Goal: Find specific page/section: Find specific page/section

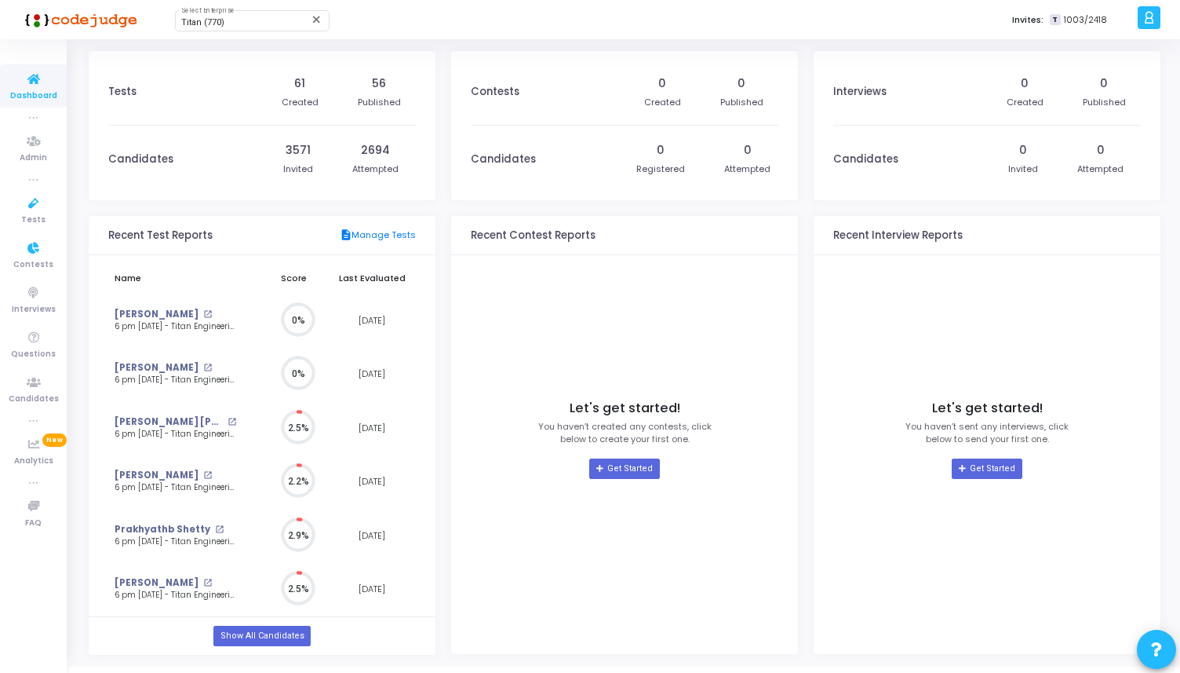
click at [31, 180] on icon at bounding box center [33, 179] width 9 height 9
click at [44, 240] on icon at bounding box center [33, 249] width 33 height 20
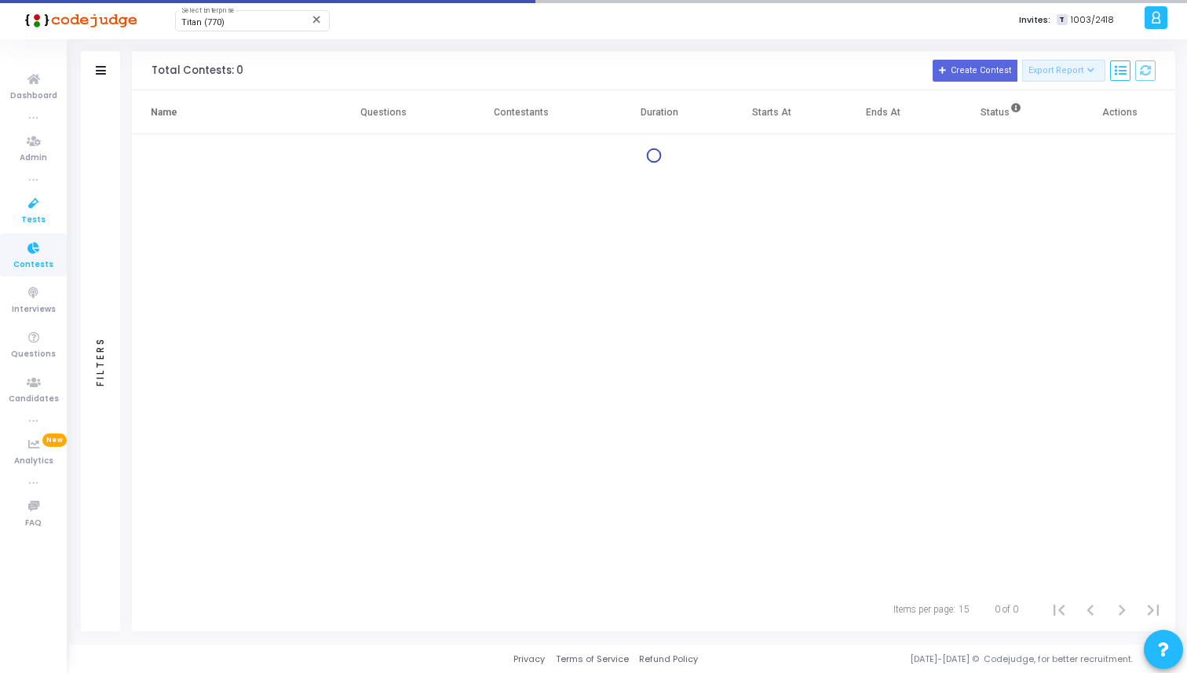
click at [42, 217] on span "Tests" at bounding box center [33, 219] width 24 height 13
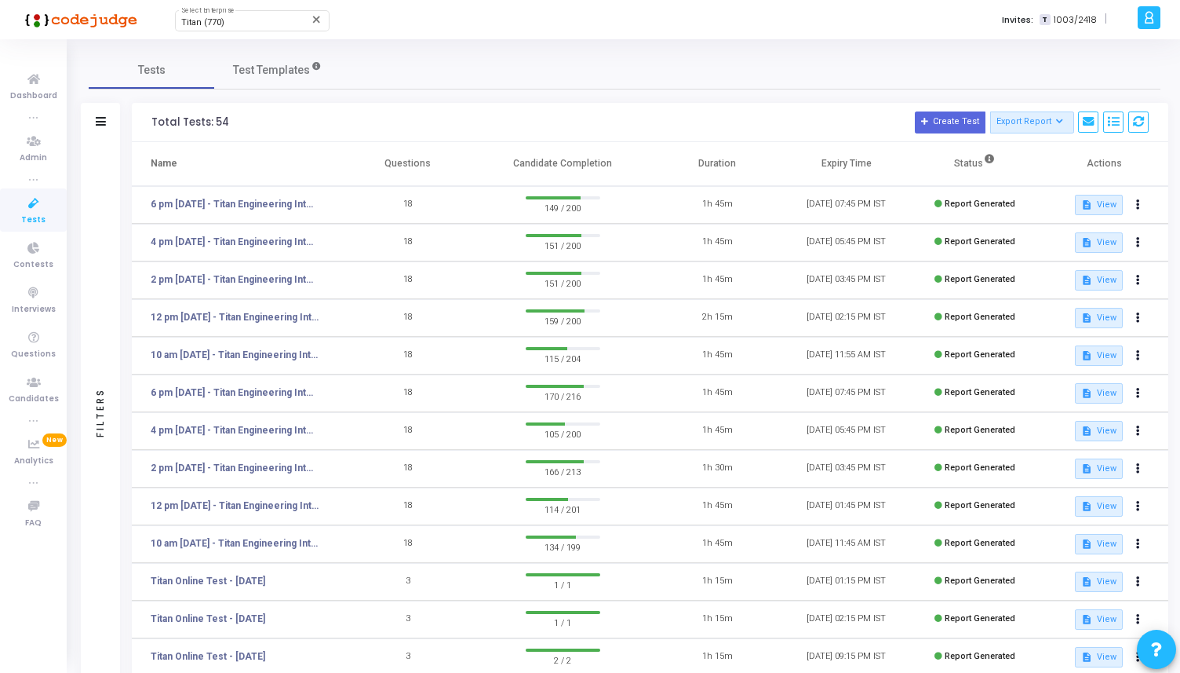
click at [224, 34] on div "Titan (770) Select Enterprise close Invites: T 1003/2418 |" at bounding box center [645, 19] width 976 height 39
click at [234, 28] on div "Titan (770) Select Enterprise" at bounding box center [251, 20] width 141 height 24
click at [242, 28] on form at bounding box center [275, 21] width 213 height 30
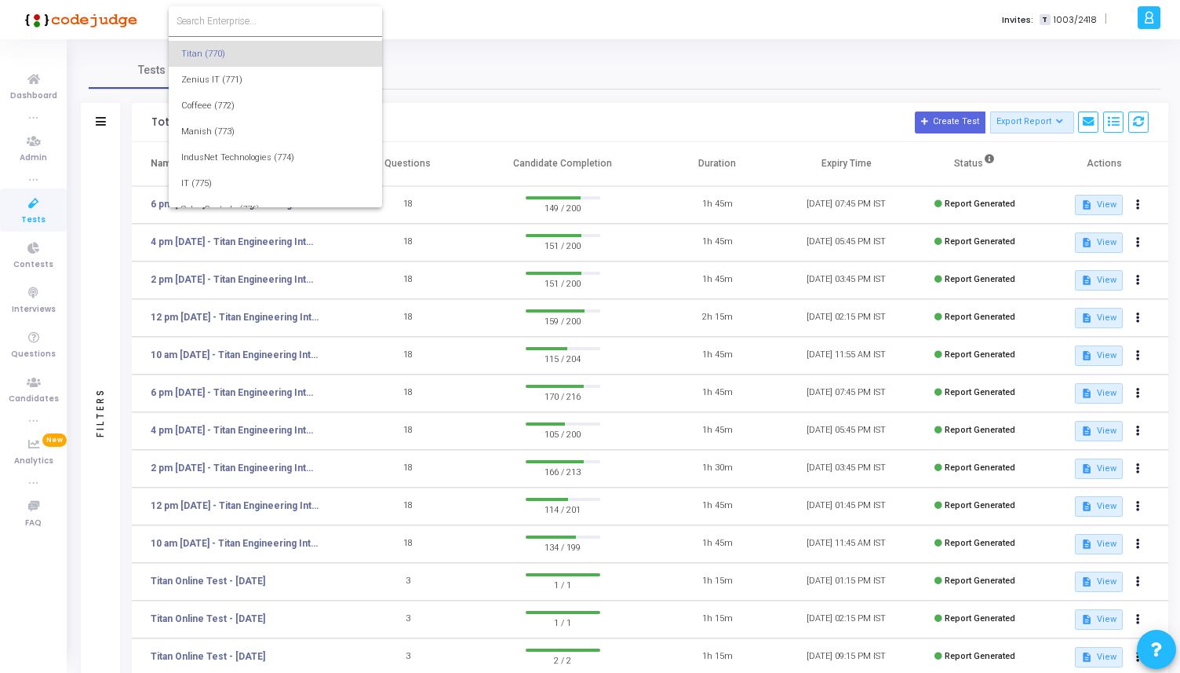
click at [253, 19] on input at bounding box center [276, 21] width 198 height 14
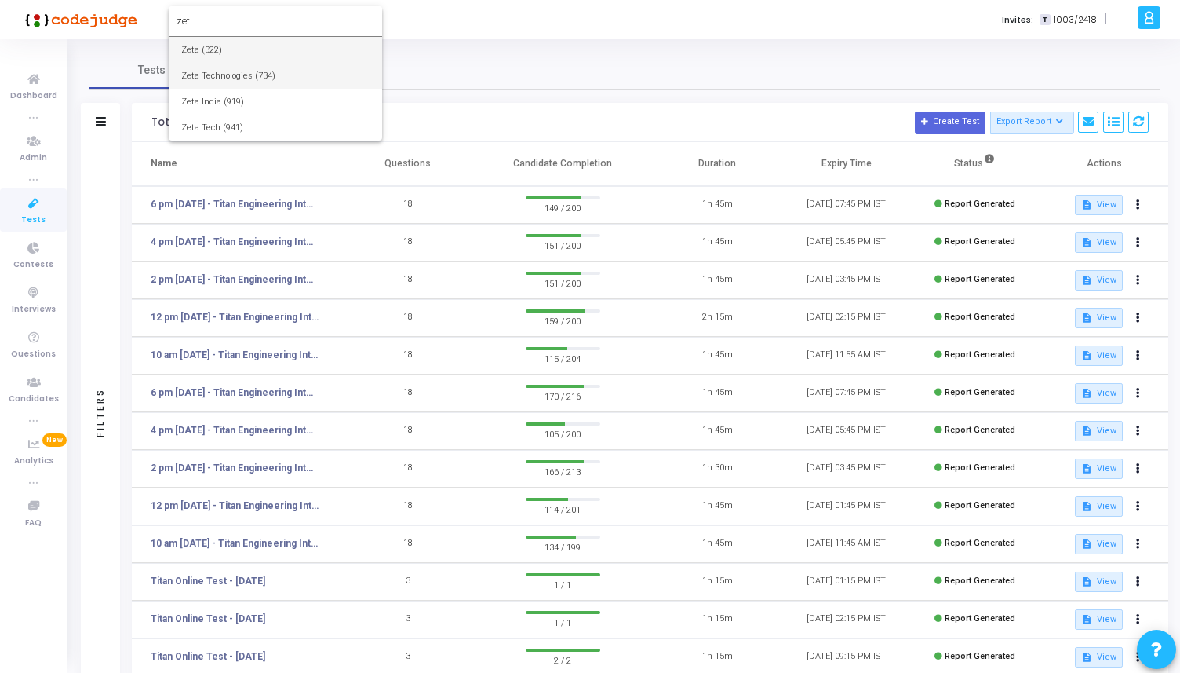
type input "zet"
click at [241, 75] on span "Zeta Technologies (734)" at bounding box center [275, 76] width 188 height 26
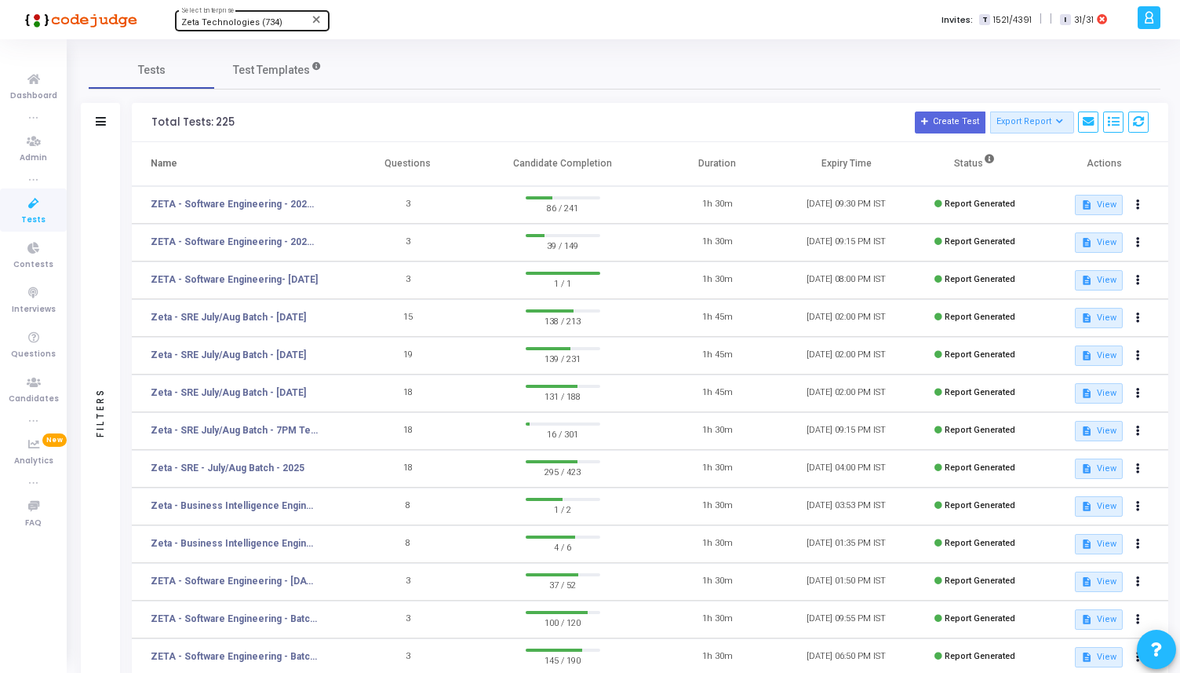
click at [252, 16] on div "Zeta Technologies (734) Select Enterprise" at bounding box center [251, 20] width 141 height 24
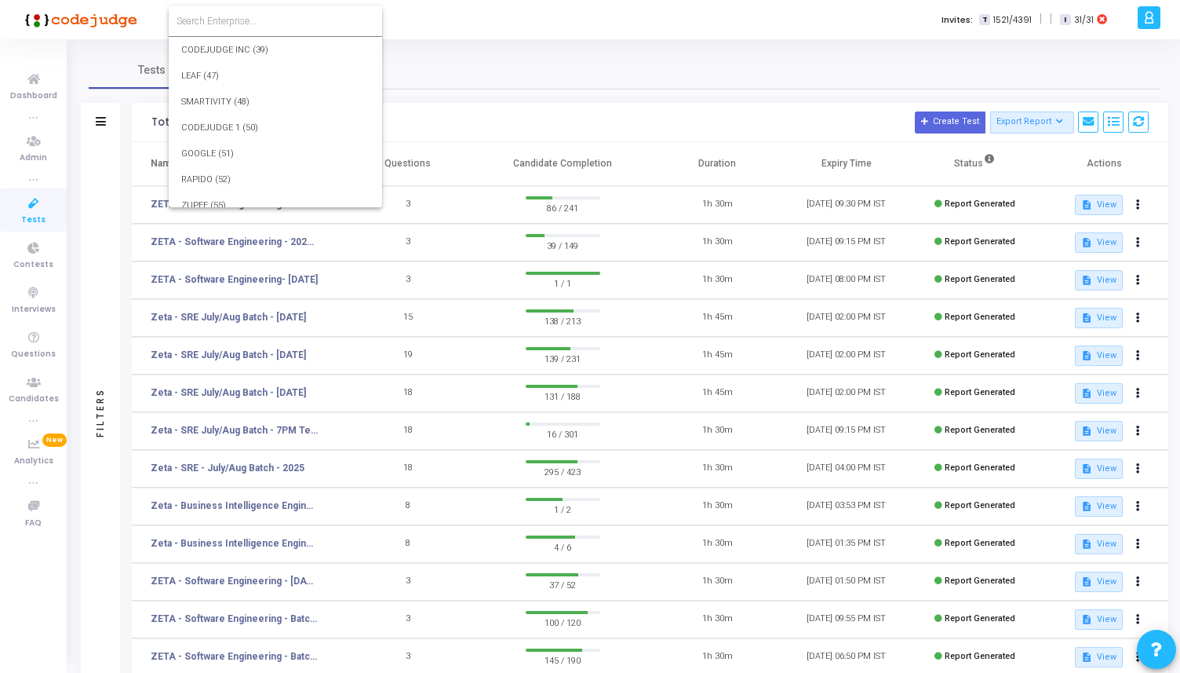
scroll to position [17168, 0]
click at [252, 16] on input at bounding box center [276, 21] width 198 height 14
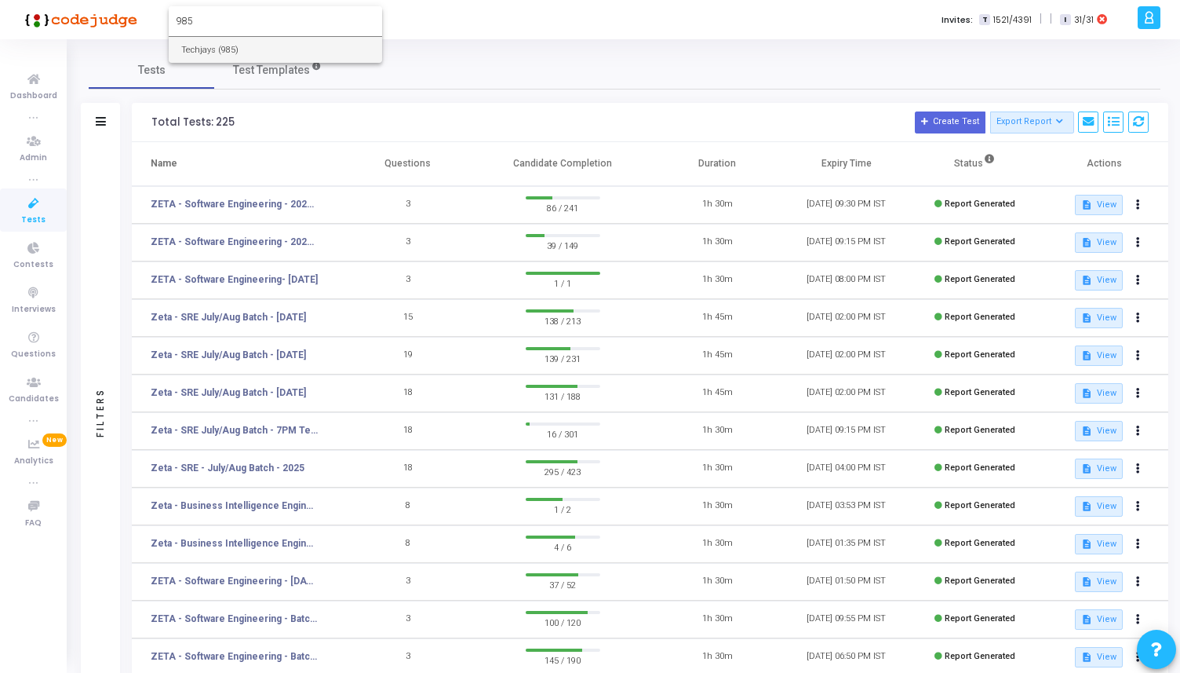
type input "985"
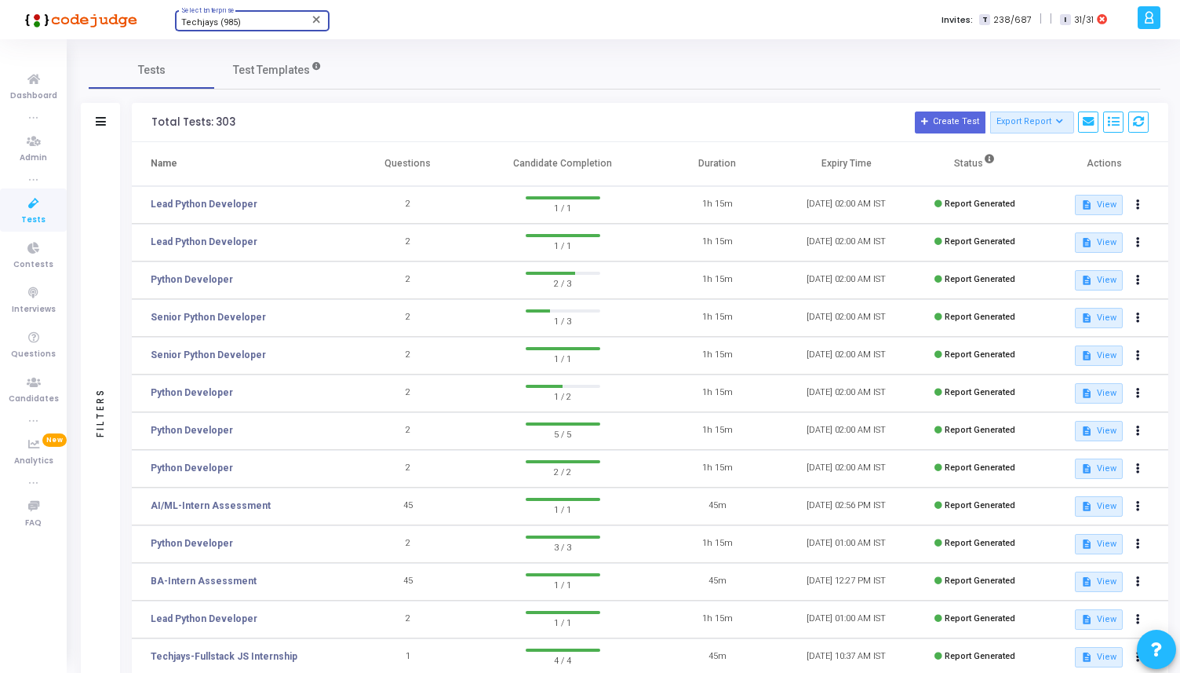
click at [250, 27] on div "Techjays (985)" at bounding box center [244, 22] width 127 height 9
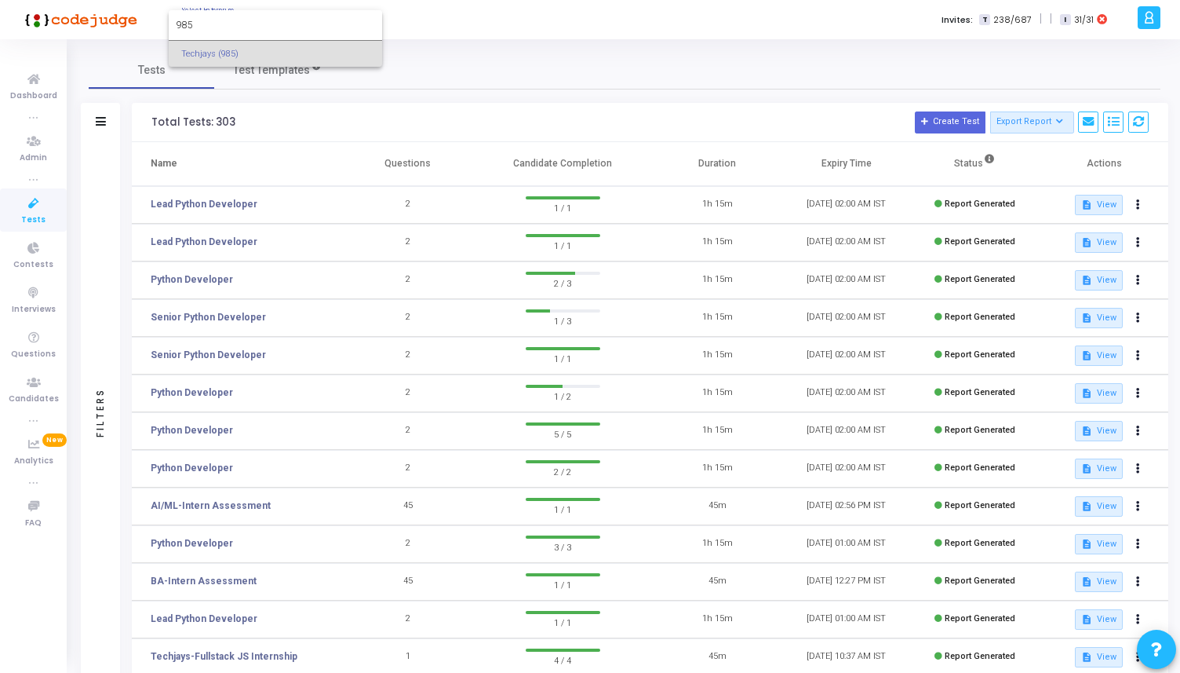
click at [250, 27] on input "985" at bounding box center [276, 25] width 198 height 14
type input "958"
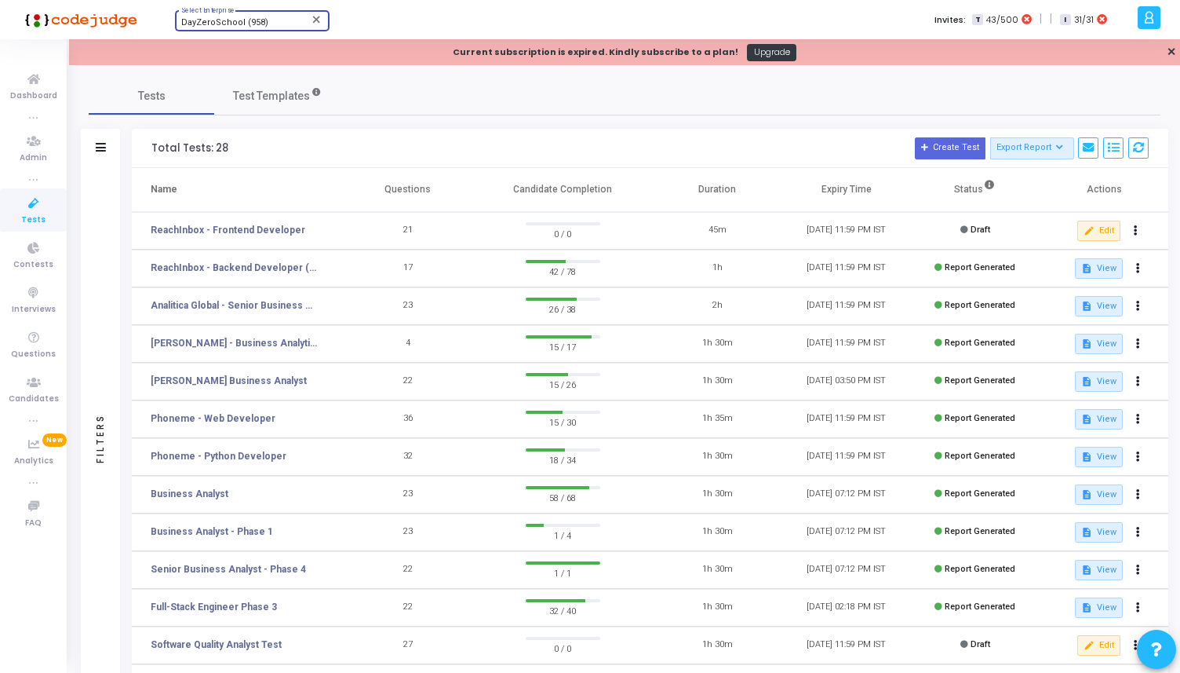
click at [246, 26] on span "DayZeroSchool (958)" at bounding box center [224, 22] width 87 height 10
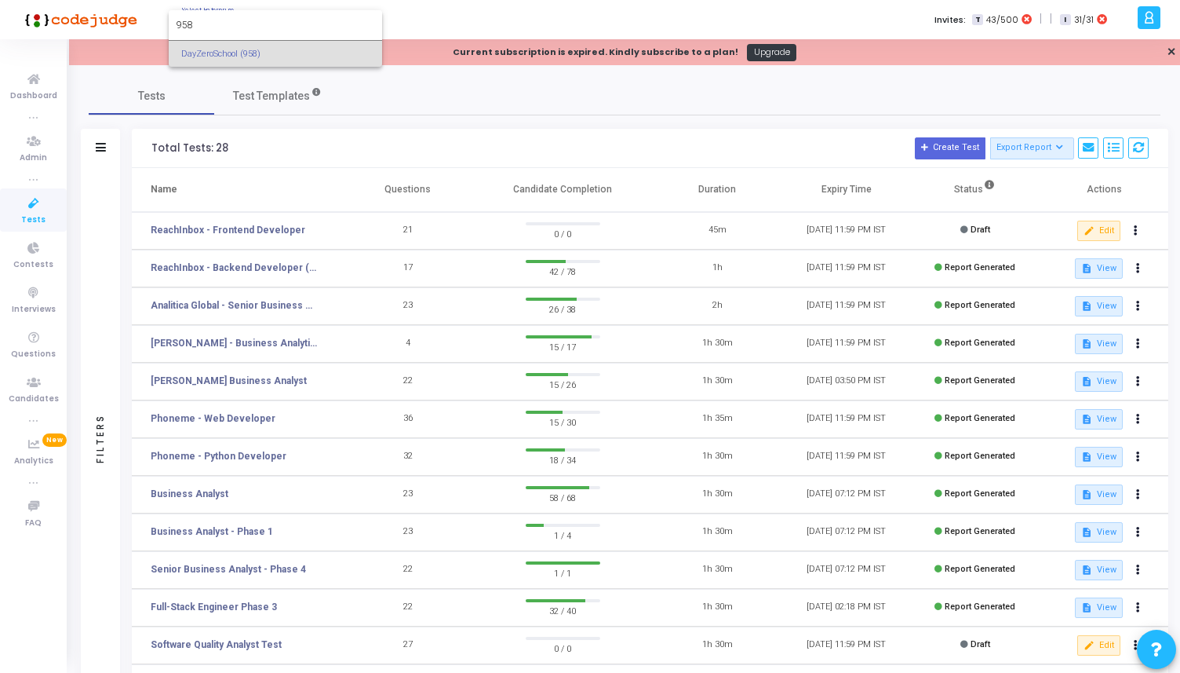
click at [246, 25] on input "958" at bounding box center [276, 25] width 198 height 14
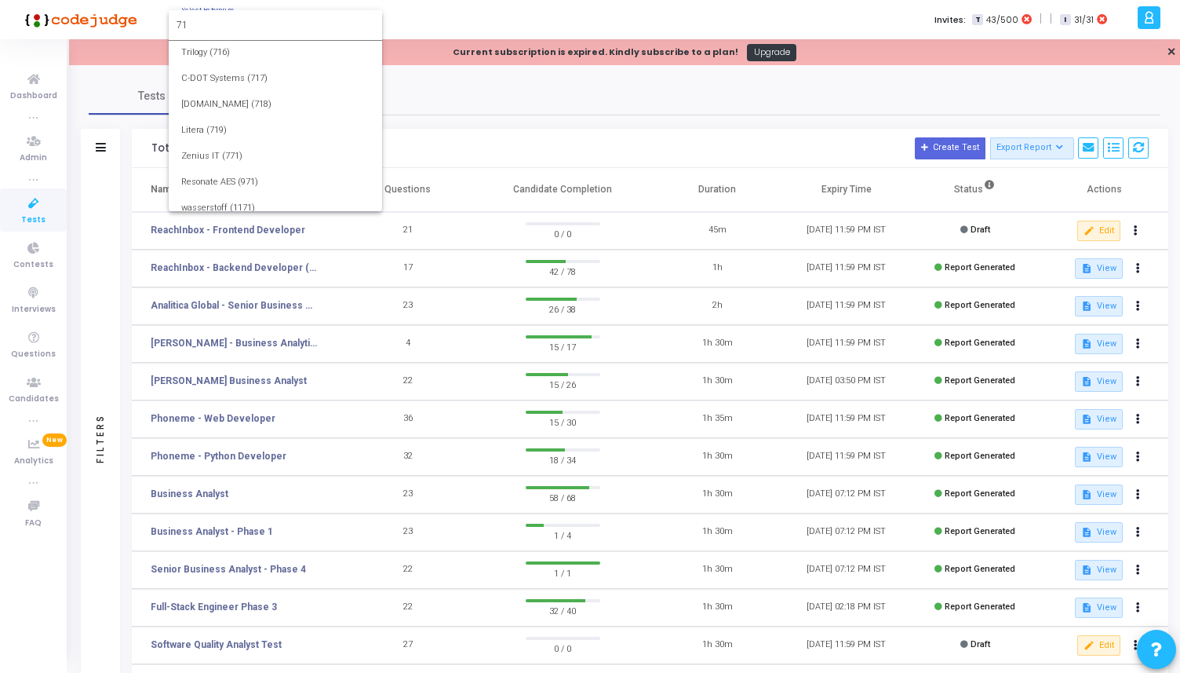
scroll to position [347, 0]
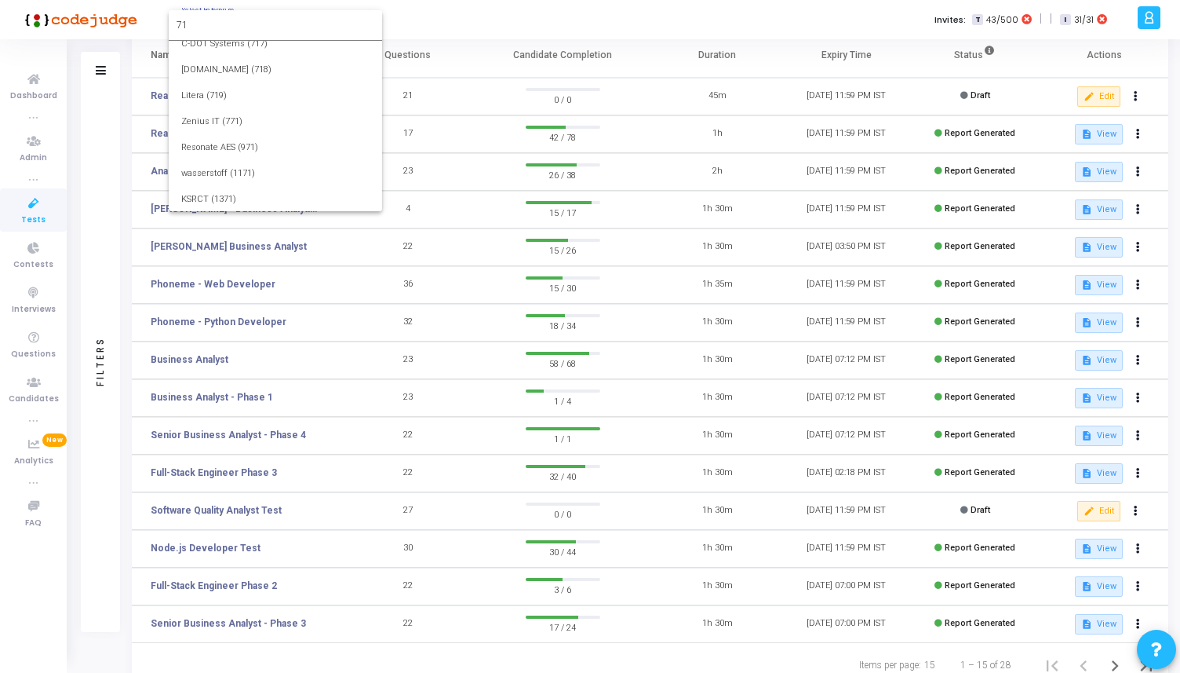
type input "7"
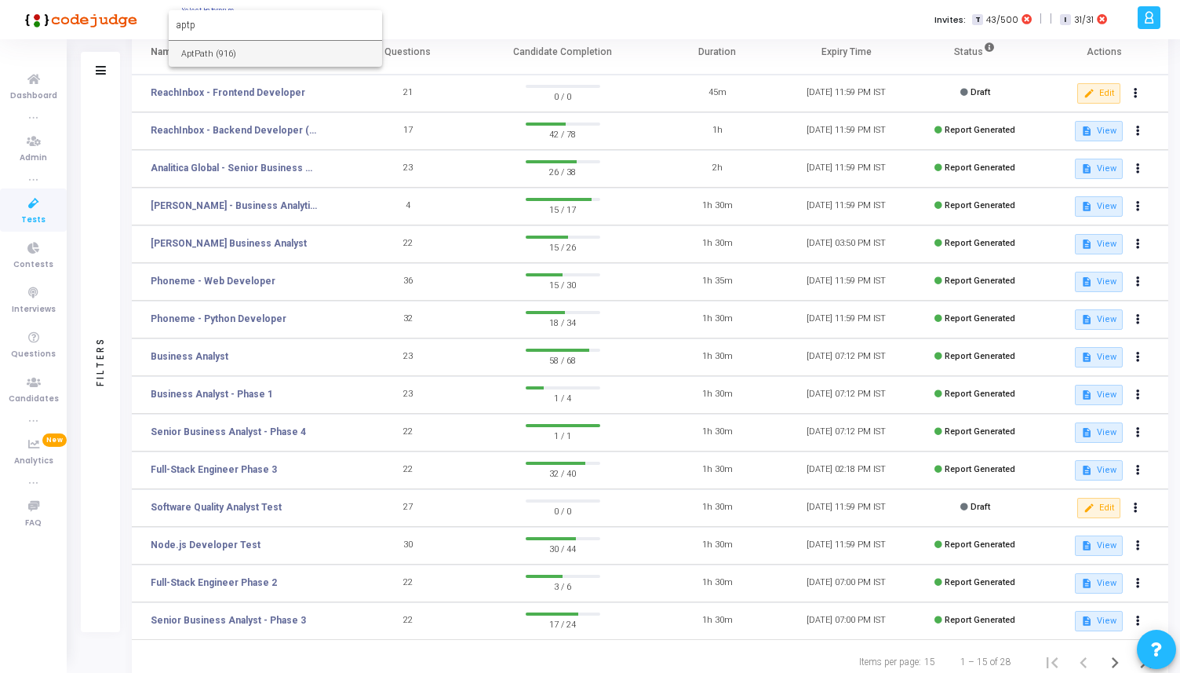
type input "aptp"
click at [263, 53] on span "AptPath (916)" at bounding box center [275, 54] width 188 height 26
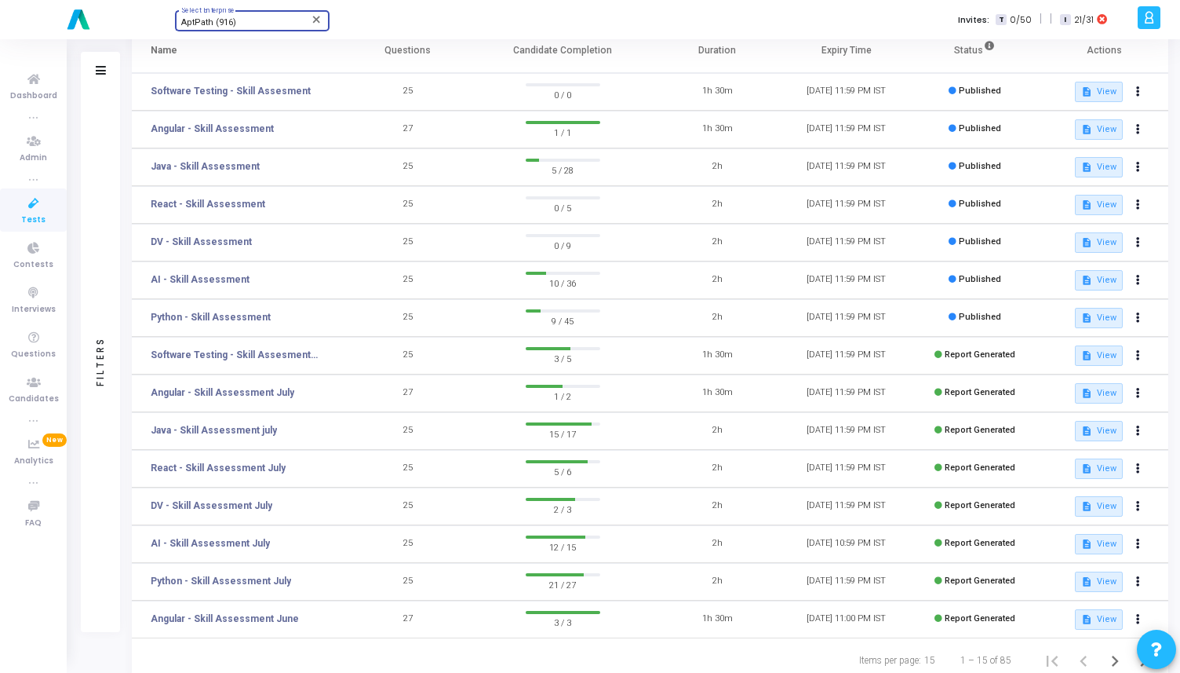
scroll to position [133, 0]
